Goal: Information Seeking & Learning: Learn about a topic

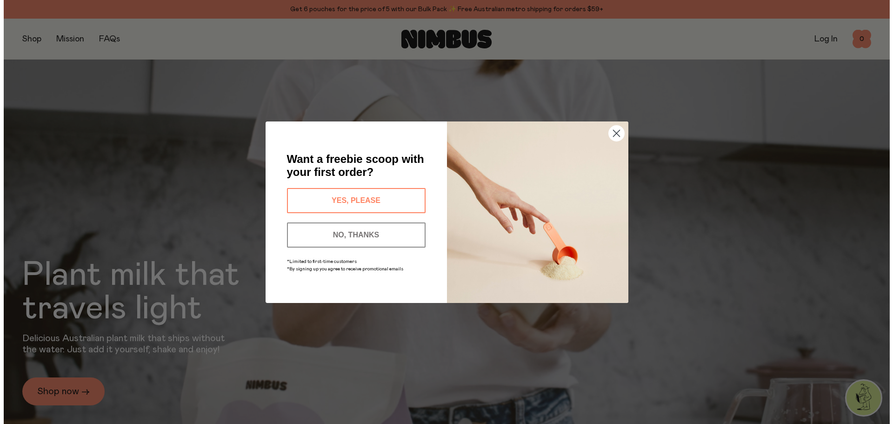
scroll to position [856, 0]
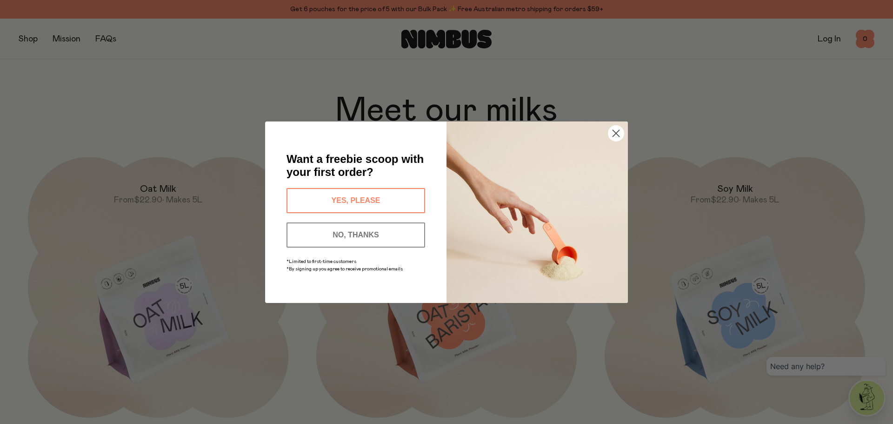
click at [611, 129] on circle "Close dialog" at bounding box center [616, 132] width 15 height 15
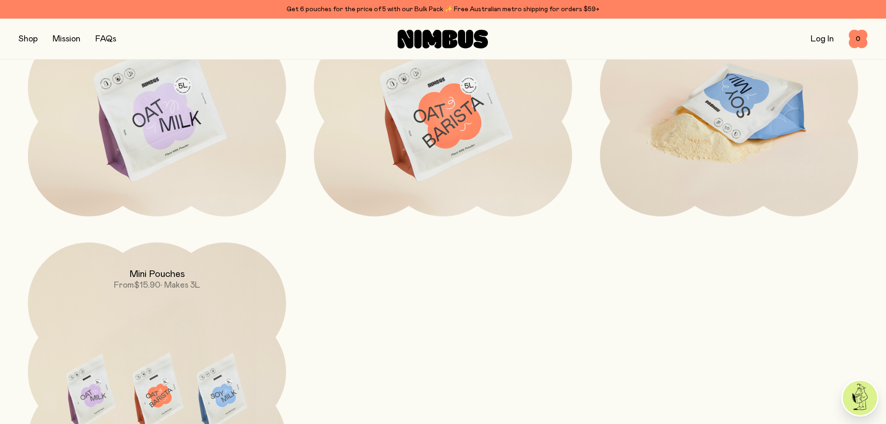
scroll to position [944, 0]
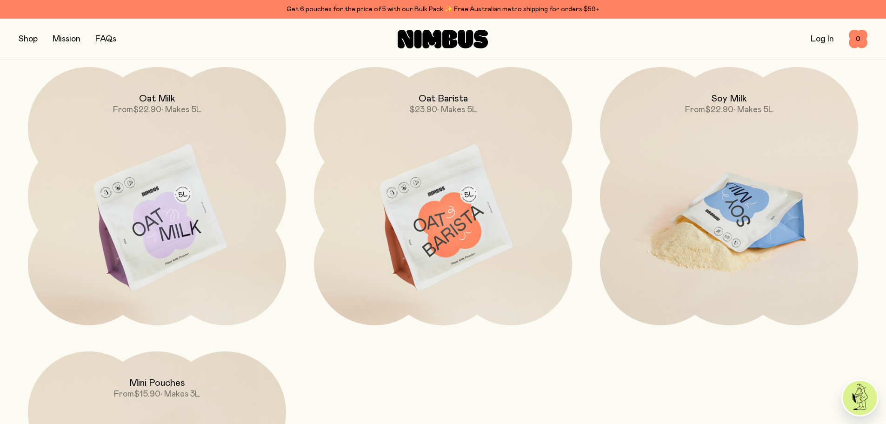
click at [717, 208] on img at bounding box center [729, 218] width 258 height 303
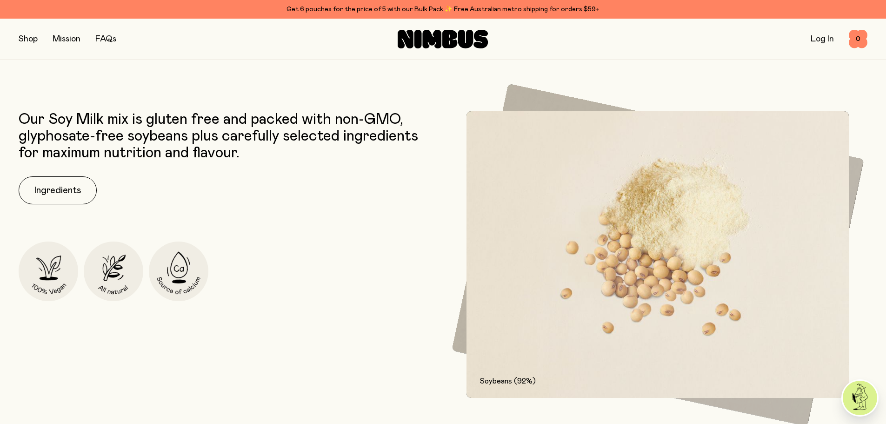
scroll to position [465, 0]
click at [52, 181] on button "Ingredients" at bounding box center [58, 189] width 78 height 28
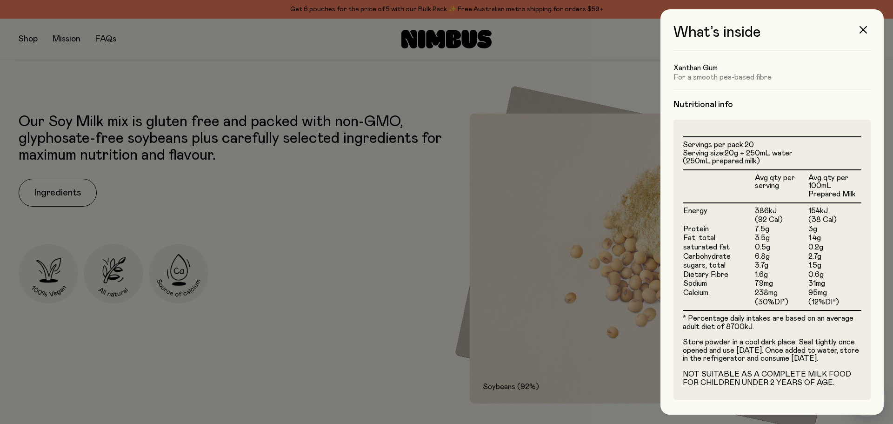
scroll to position [179, 0]
click at [863, 26] on icon "button" at bounding box center [863, 29] width 7 height 7
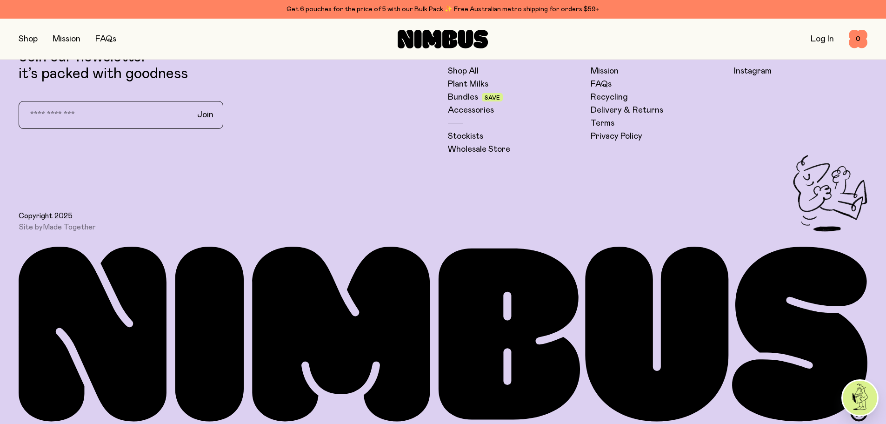
scroll to position [2739, 0]
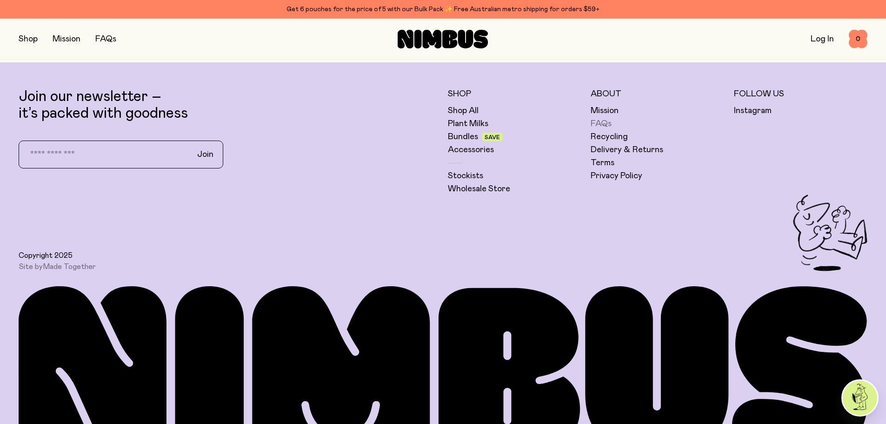
click at [606, 124] on link "FAQs" at bounding box center [601, 123] width 21 height 11
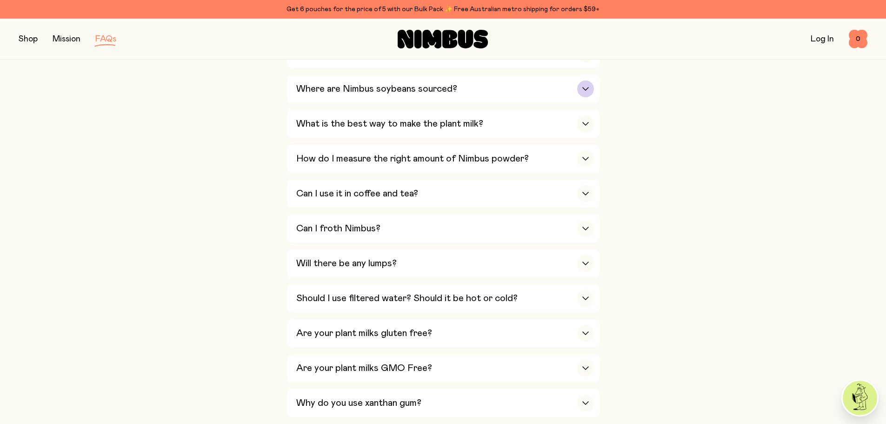
scroll to position [326, 0]
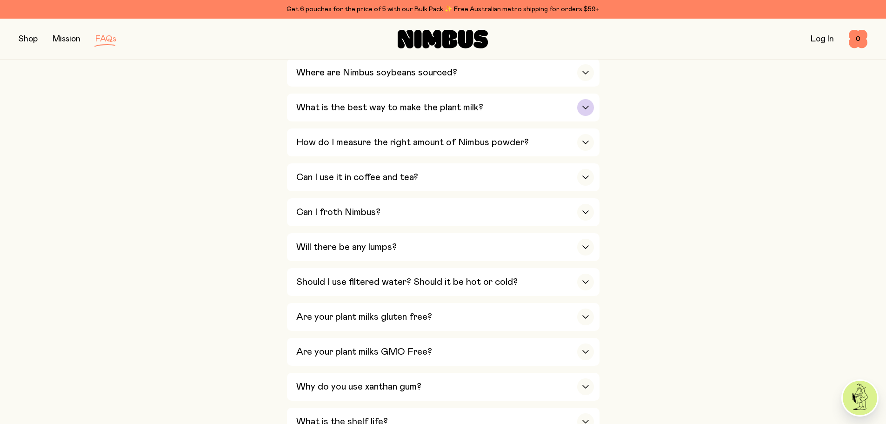
click at [471, 115] on div "What is the best way to make the plant milk?" at bounding box center [445, 108] width 298 height 28
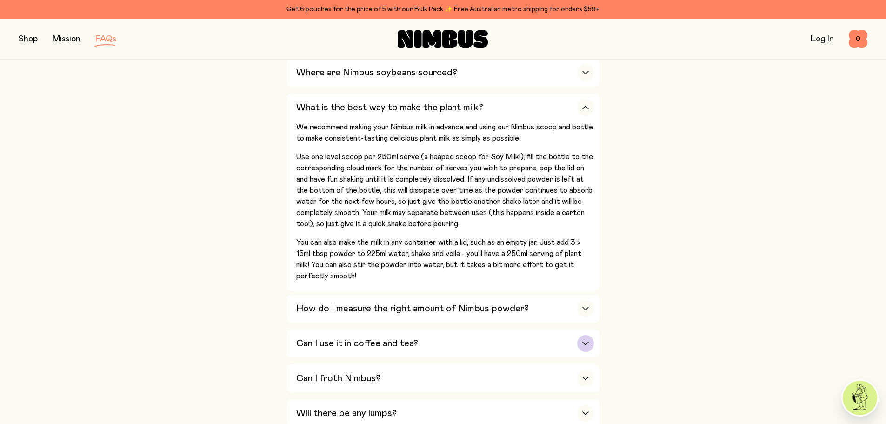
click at [390, 355] on div "Can I use it in coffee and tea?" at bounding box center [445, 343] width 298 height 28
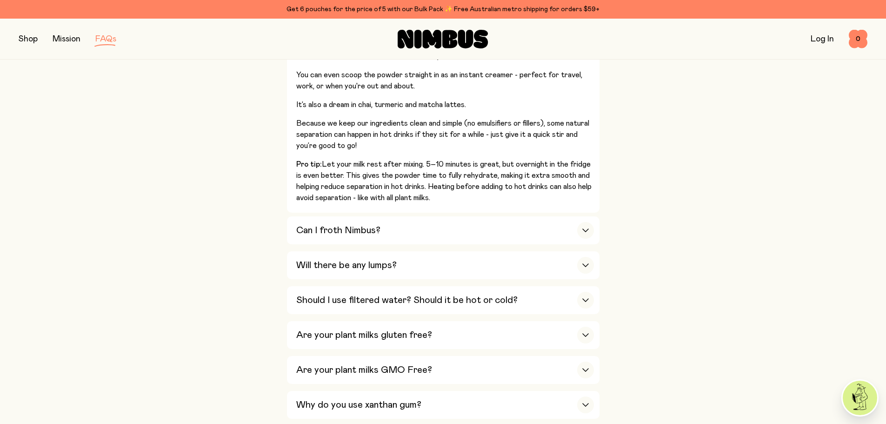
scroll to position [512, 0]
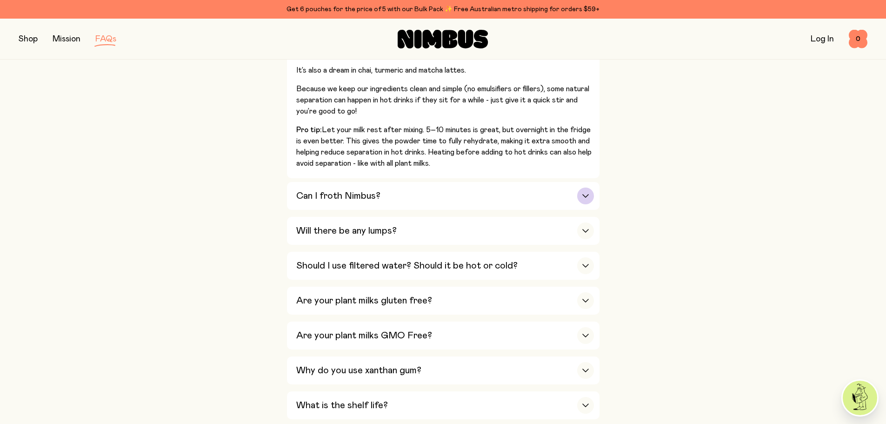
click at [413, 196] on div "Can I froth Nimbus?" at bounding box center [445, 196] width 298 height 28
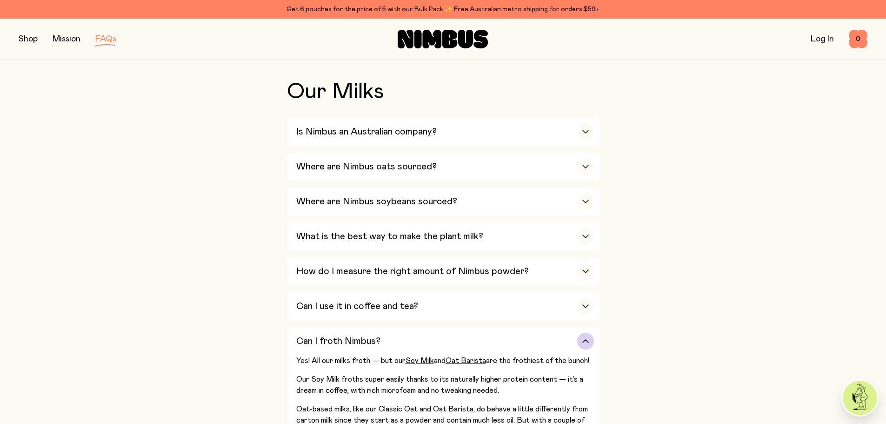
scroll to position [0, 0]
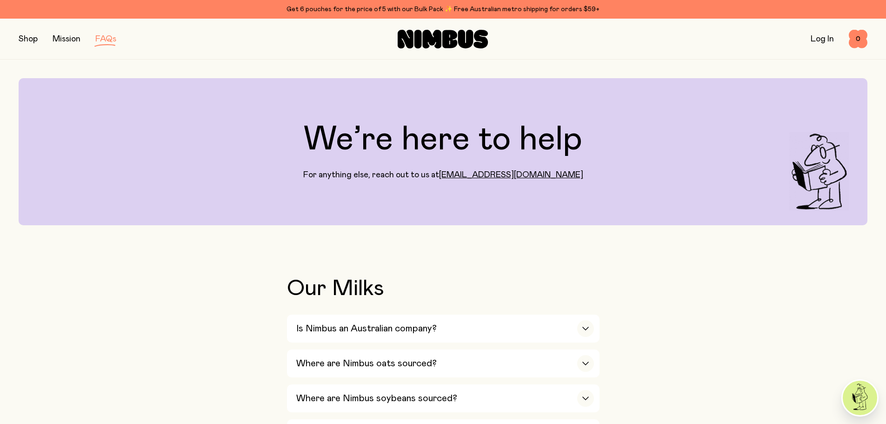
click at [30, 38] on button "button" at bounding box center [28, 39] width 19 height 13
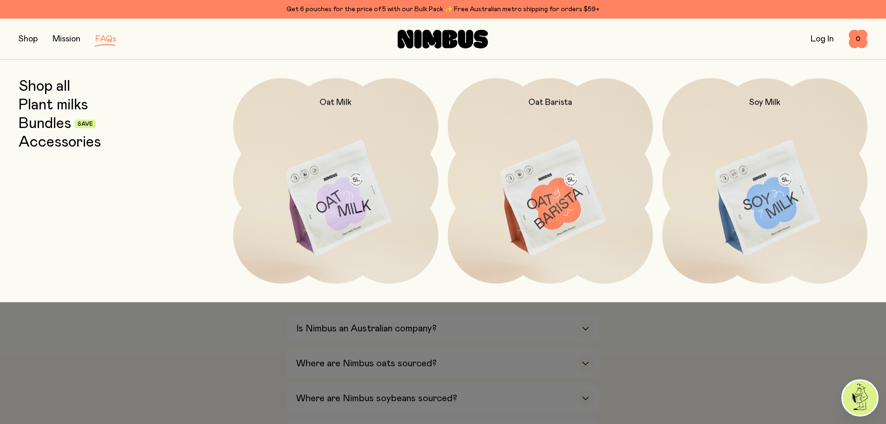
click at [60, 127] on link "Bundles" at bounding box center [45, 123] width 53 height 17
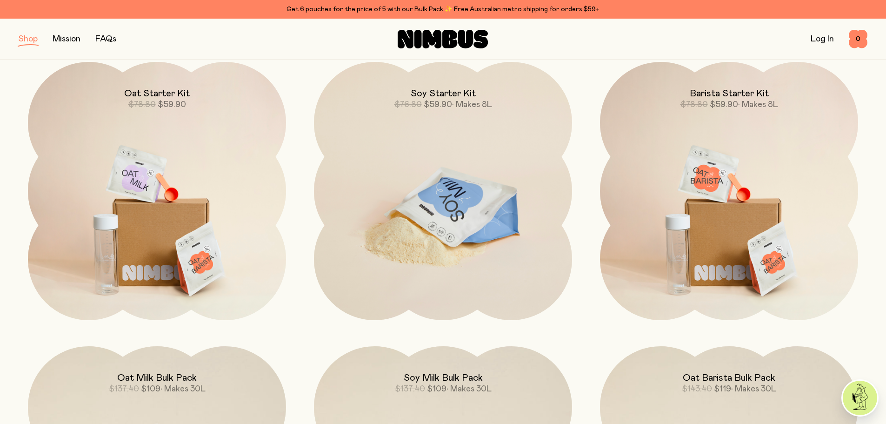
scroll to position [140, 0]
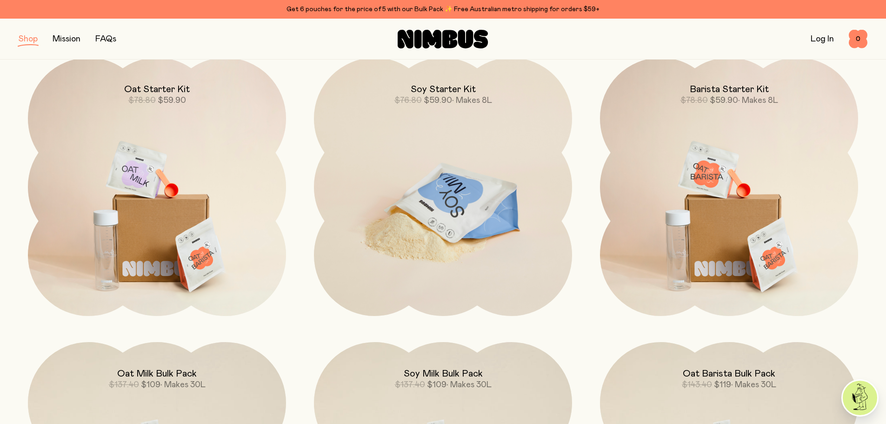
click at [414, 201] on img at bounding box center [443, 209] width 258 height 303
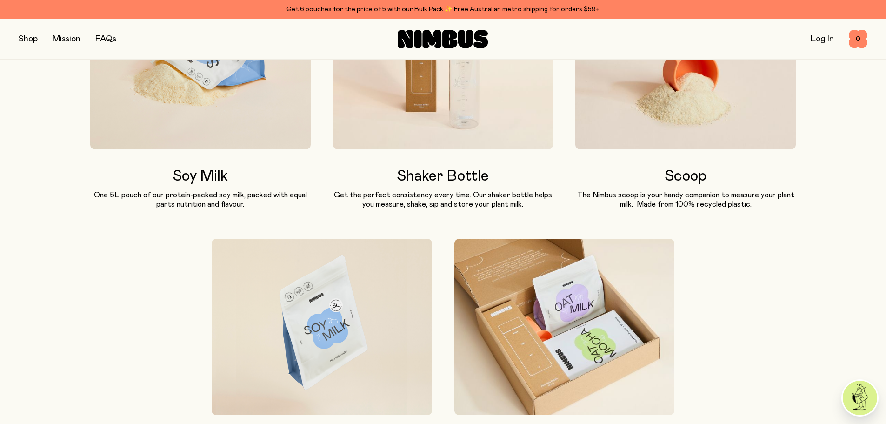
scroll to position [605, 0]
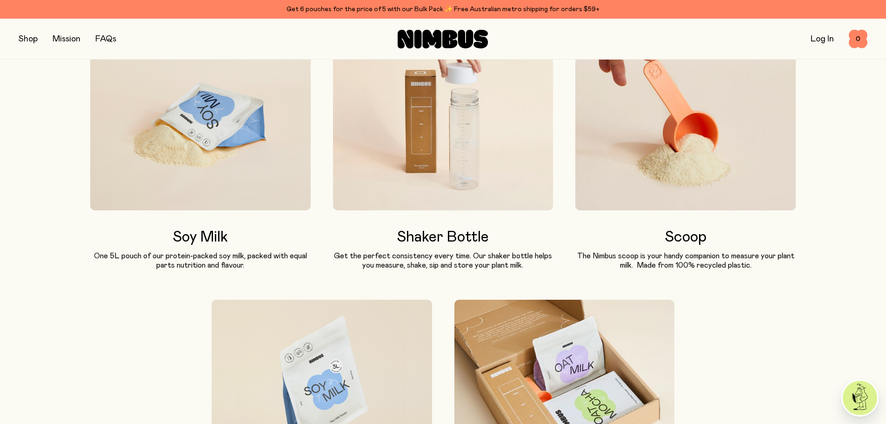
drag, startPoint x: 433, startPoint y: 236, endPoint x: 438, endPoint y: 150, distance: 86.2
click at [434, 236] on h3 "Shaker Bottle" at bounding box center [443, 237] width 221 height 17
click at [440, 145] on img at bounding box center [443, 122] width 221 height 176
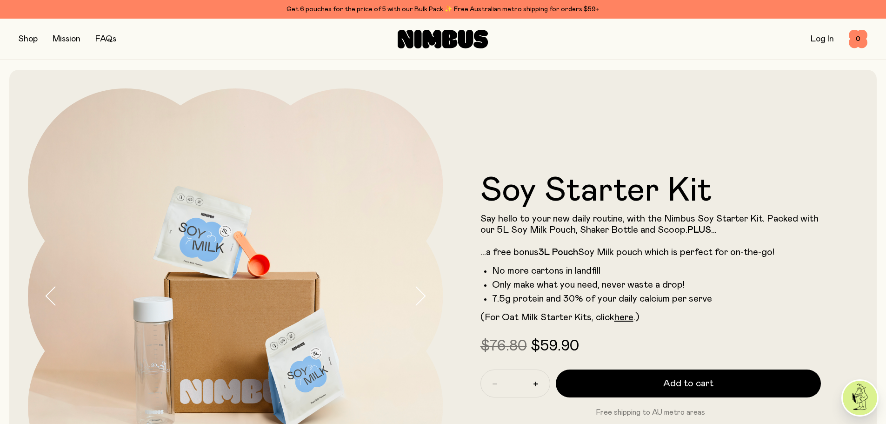
scroll to position [0, 0]
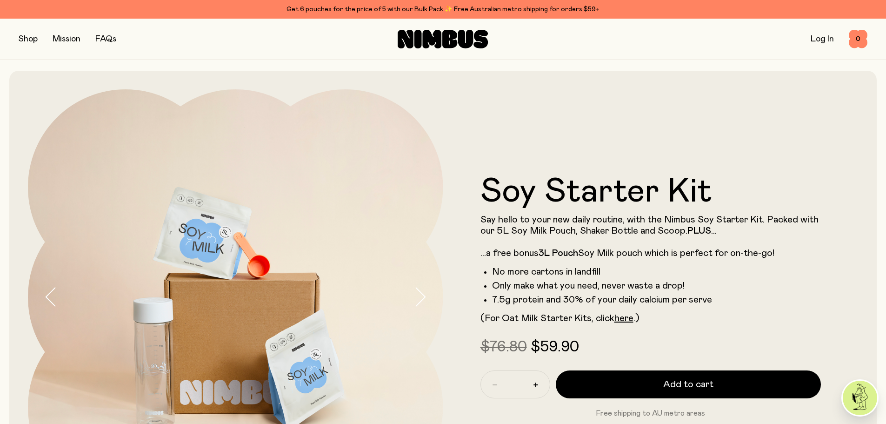
click at [33, 41] on button "button" at bounding box center [28, 39] width 19 height 13
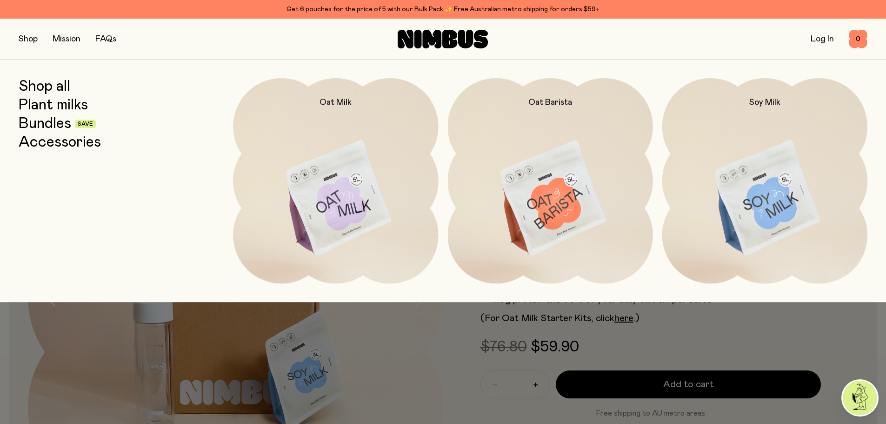
click at [54, 88] on link "Shop all" at bounding box center [45, 86] width 52 height 17
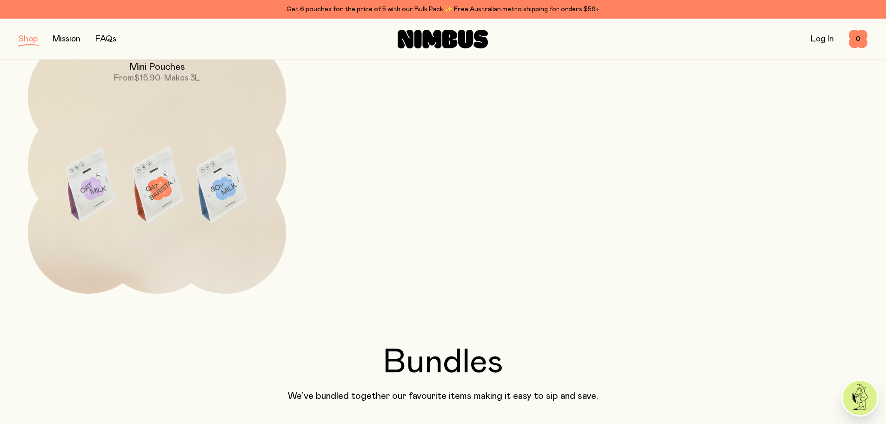
scroll to position [279, 0]
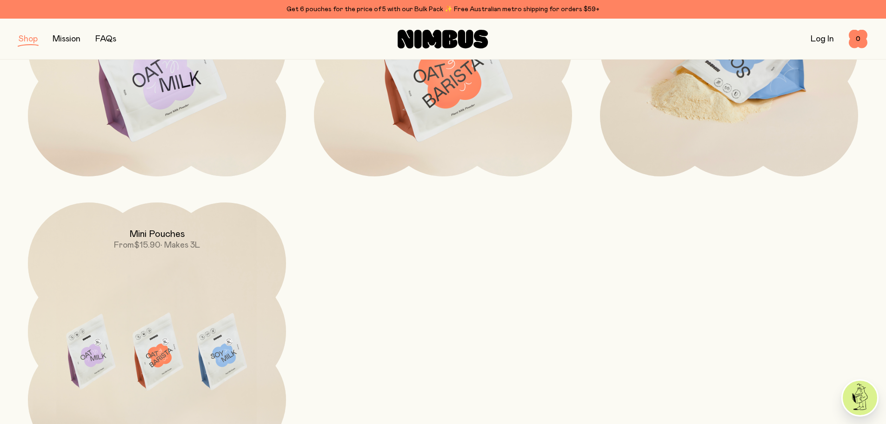
click at [732, 107] on img at bounding box center [729, 69] width 258 height 303
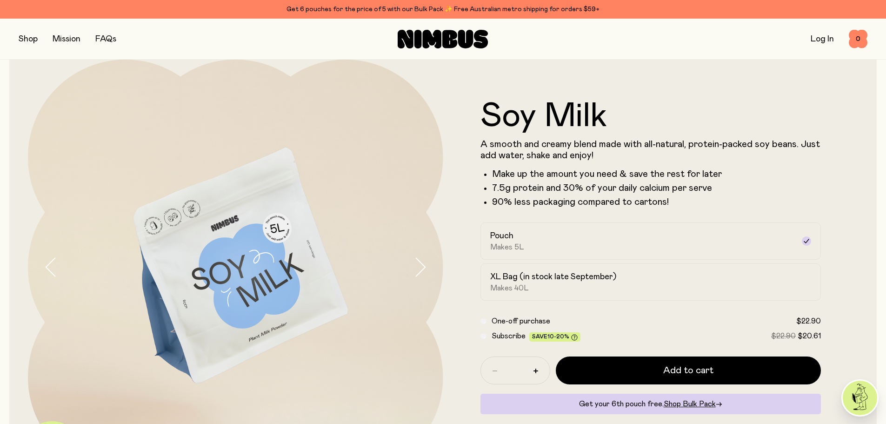
scroll to position [47, 0]
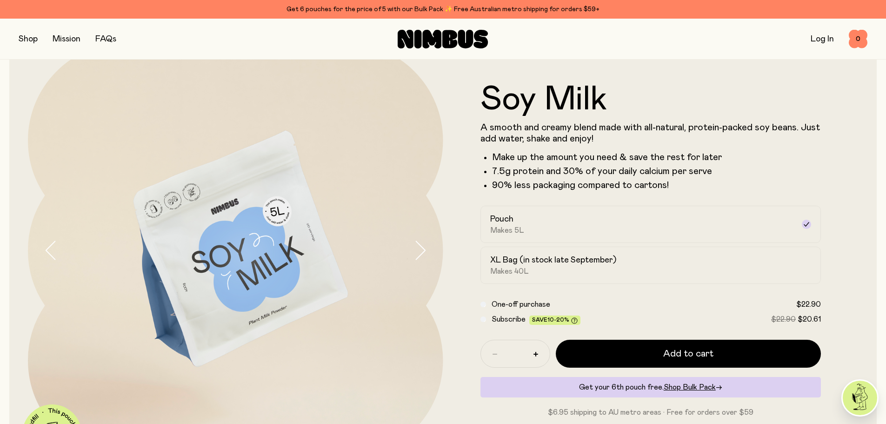
click at [686, 284] on form "Soy Milk A smooth and creamy blend made with all-natural, protein-packed soy be…" at bounding box center [651, 250] width 416 height 335
click at [672, 272] on div "XL Bag (in stock late September) Makes 40L" at bounding box center [642, 265] width 305 height 21
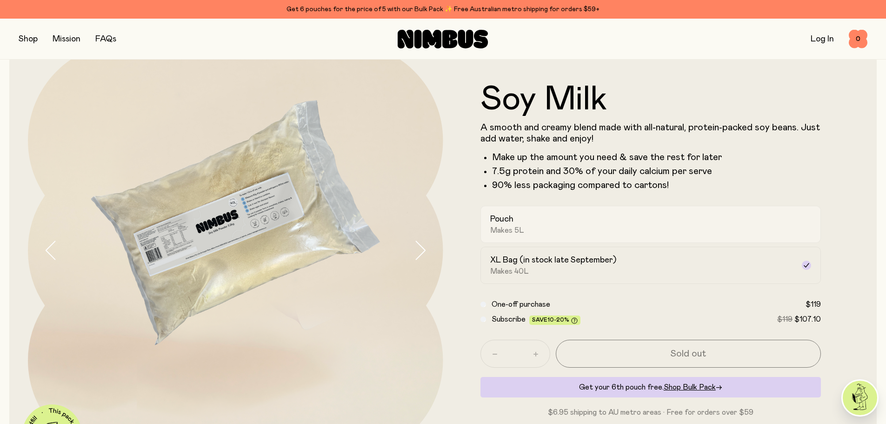
click at [587, 214] on div "Pouch Makes 5L" at bounding box center [642, 224] width 305 height 21
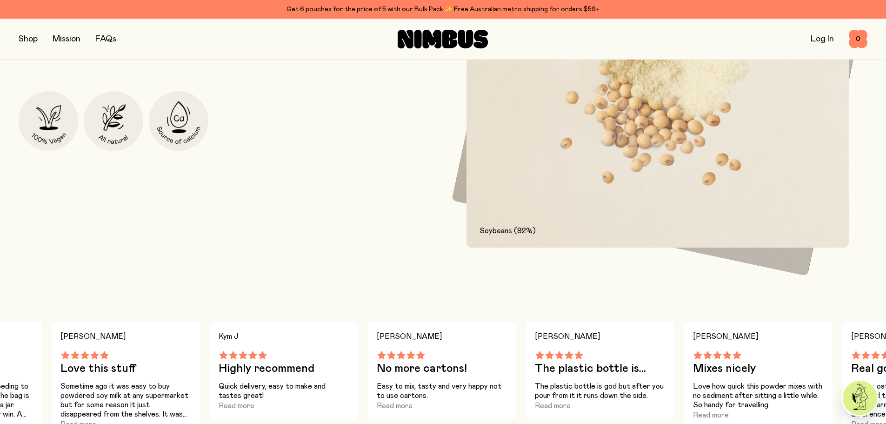
scroll to position [651, 0]
